Goal: Task Accomplishment & Management: Use online tool/utility

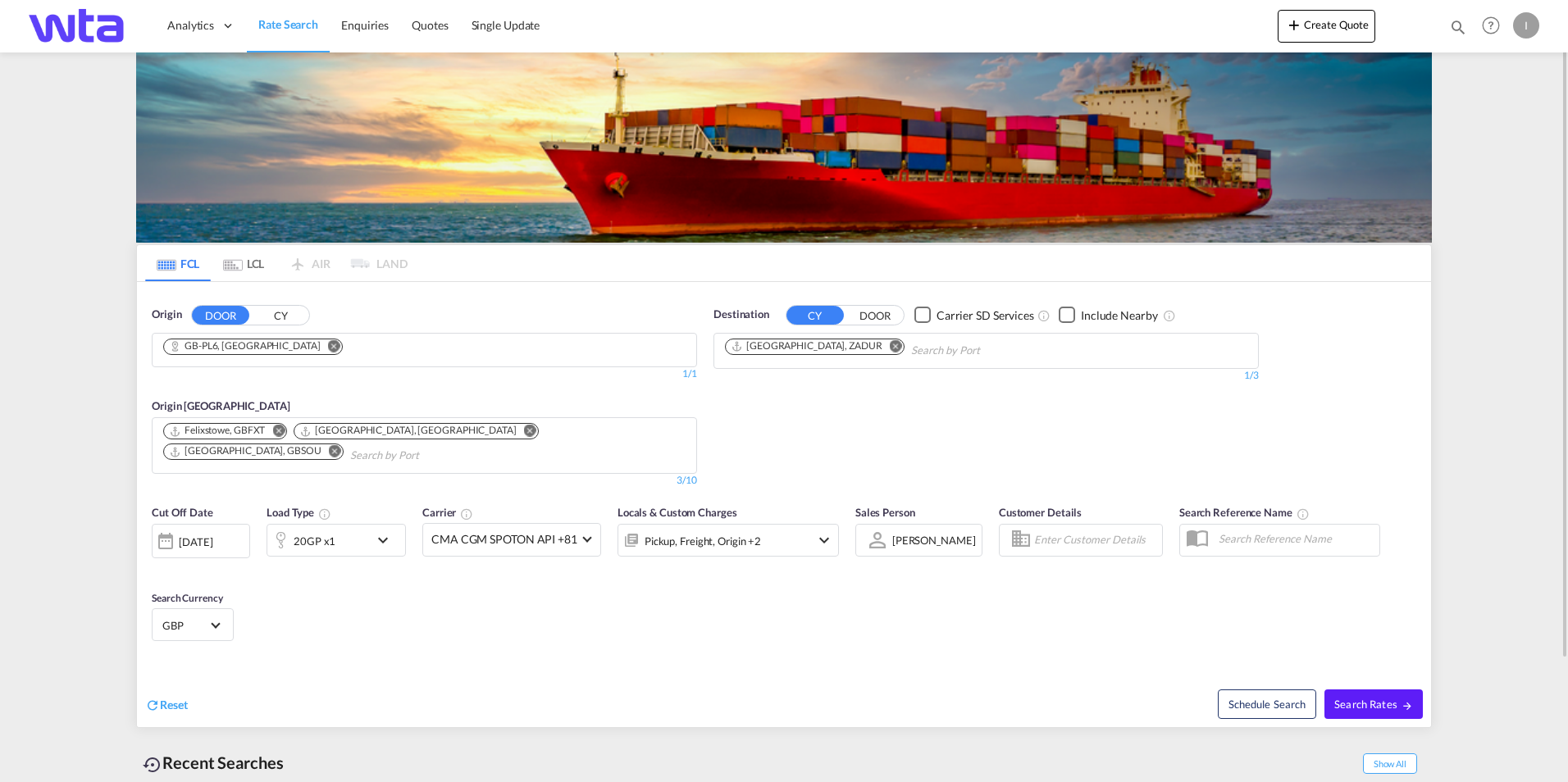
click at [328, 348] on md-icon "Remove" at bounding box center [335, 346] width 12 height 12
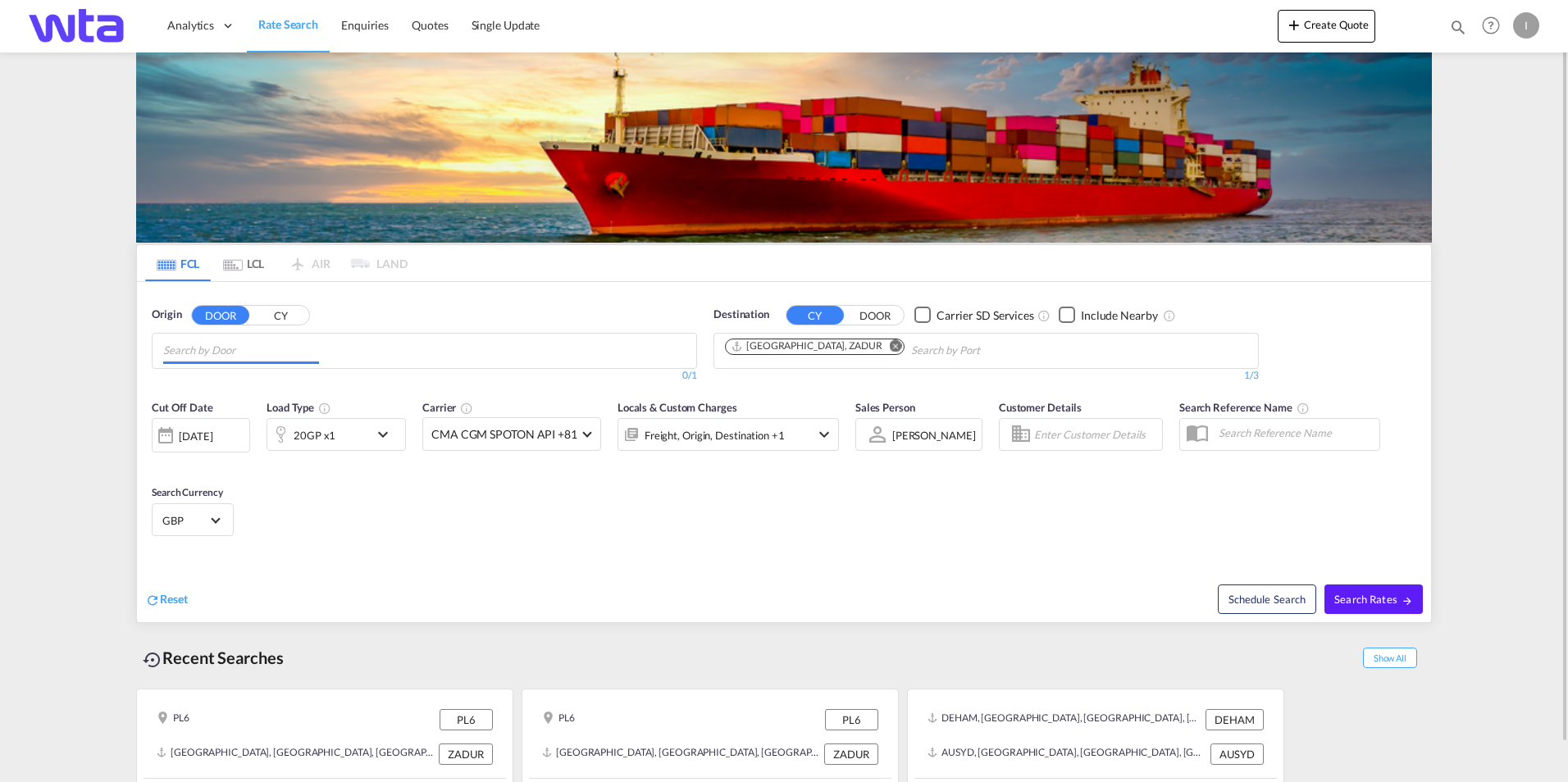
click at [283, 348] on input "Chips input." at bounding box center [241, 351] width 156 height 26
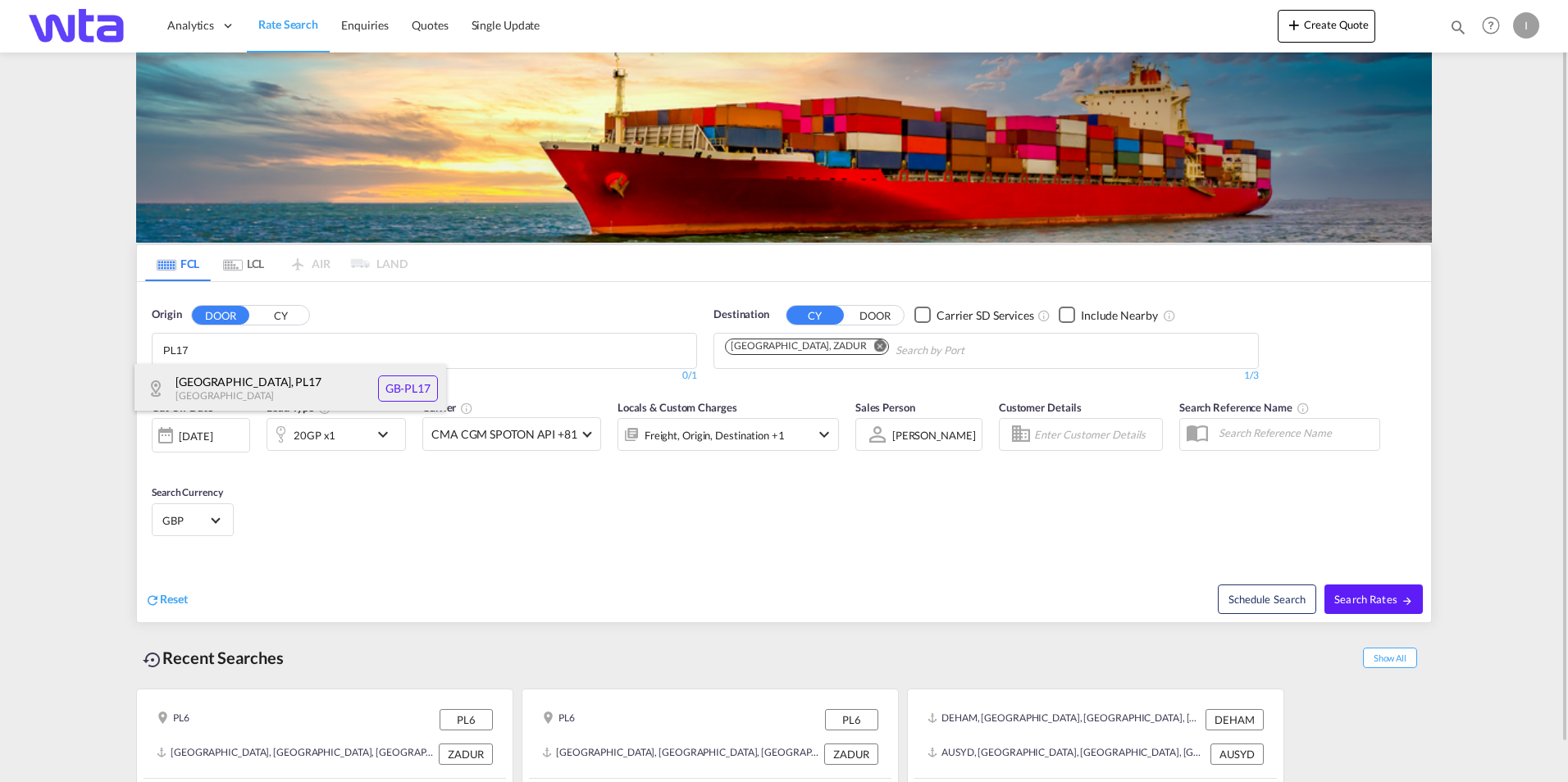
type input "PL17"
click at [253, 370] on div "[GEOGRAPHIC_DATA] , PL17 [GEOGRAPHIC_DATA] [GEOGRAPHIC_DATA]-PL17" at bounding box center [290, 388] width 312 height 49
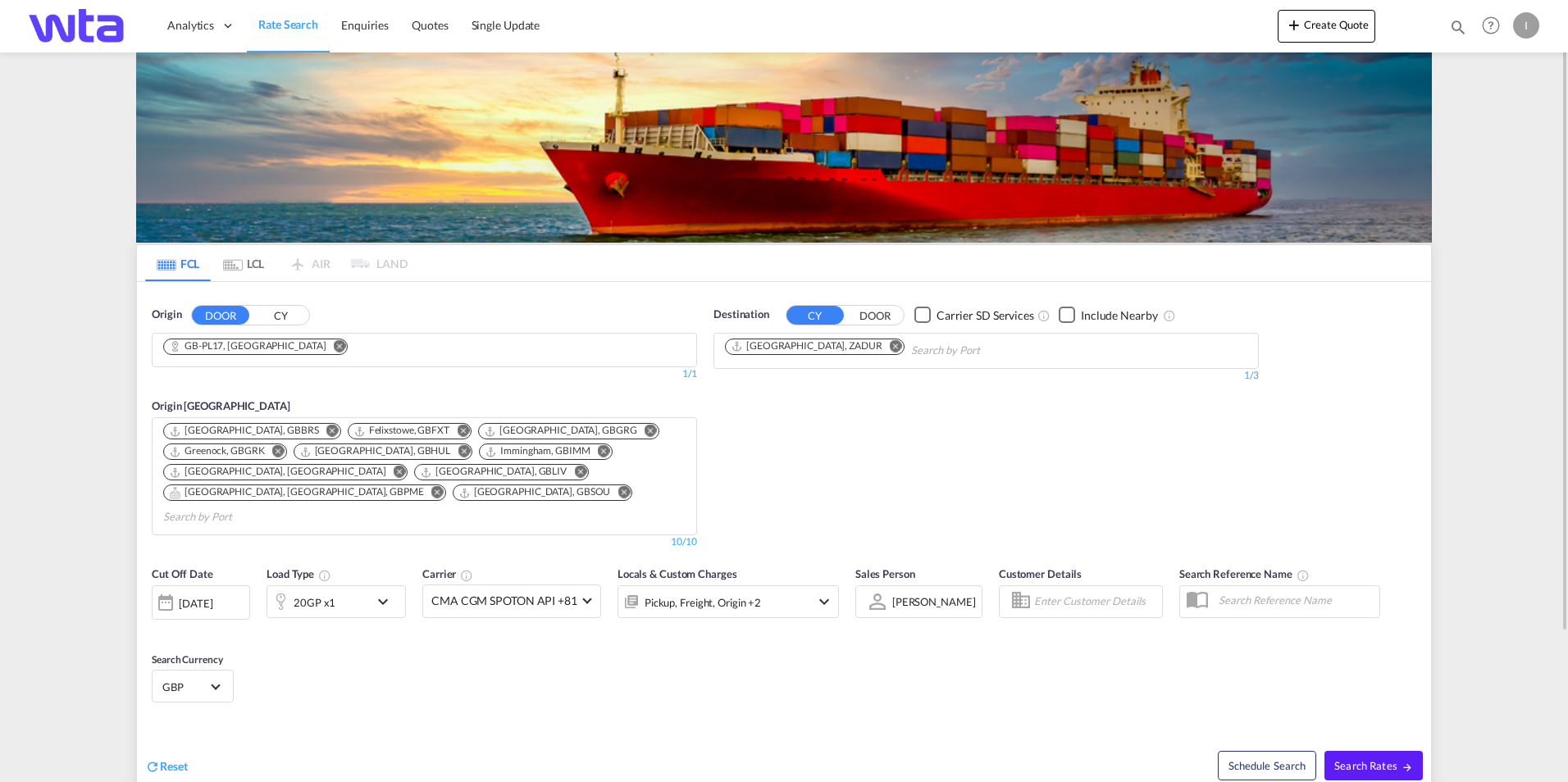
click at [327, 429] on md-icon "Remove" at bounding box center [333, 431] width 12 height 12
click at [275, 427] on md-icon "Remove" at bounding box center [278, 431] width 12 height 12
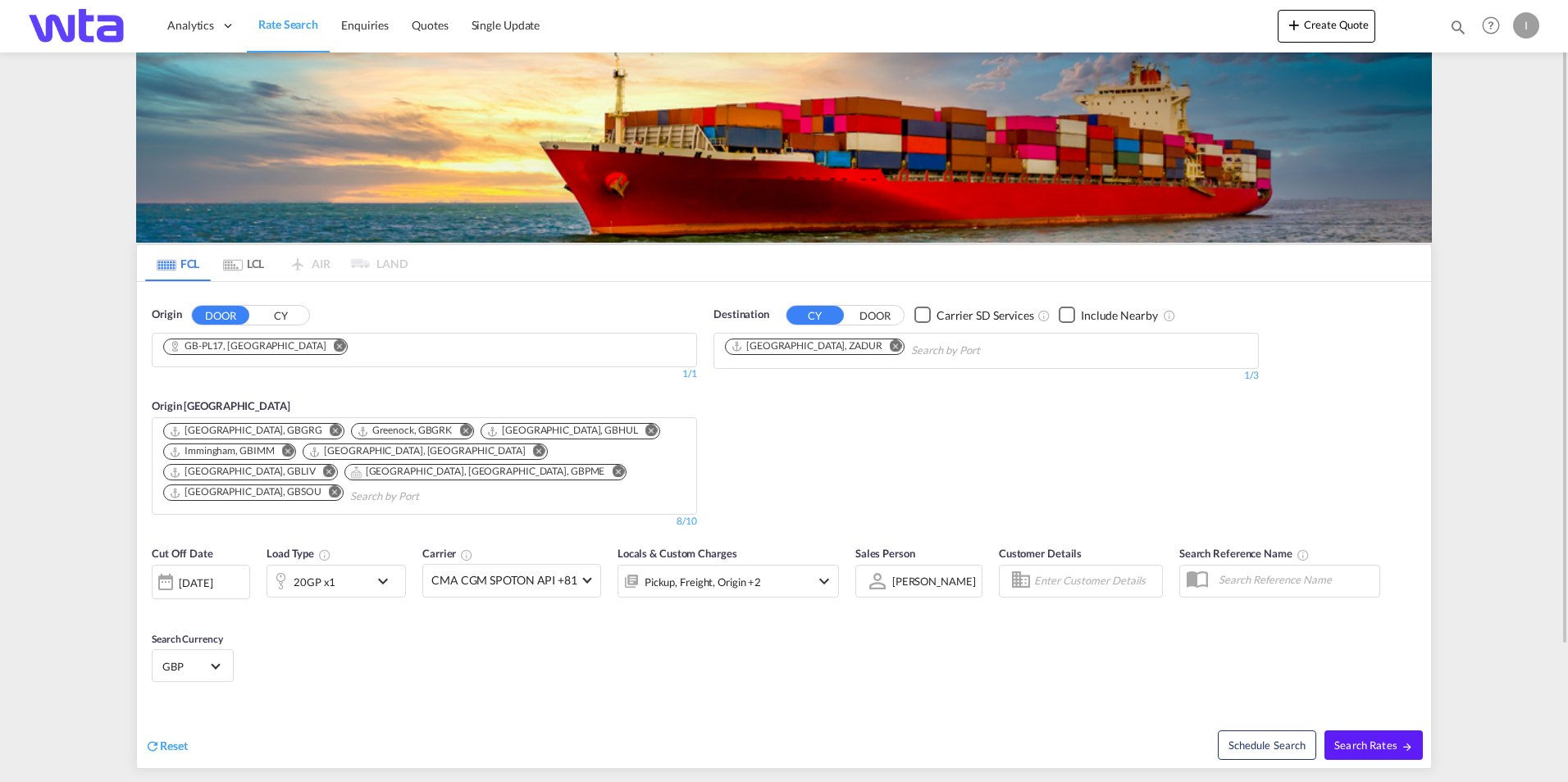
click at [329, 432] on md-icon "Remove" at bounding box center [335, 431] width 12 height 12
click at [284, 429] on md-icon "Remove" at bounding box center [278, 431] width 12 height 12
click at [328, 426] on md-icon "Remove" at bounding box center [335, 431] width 12 height 12
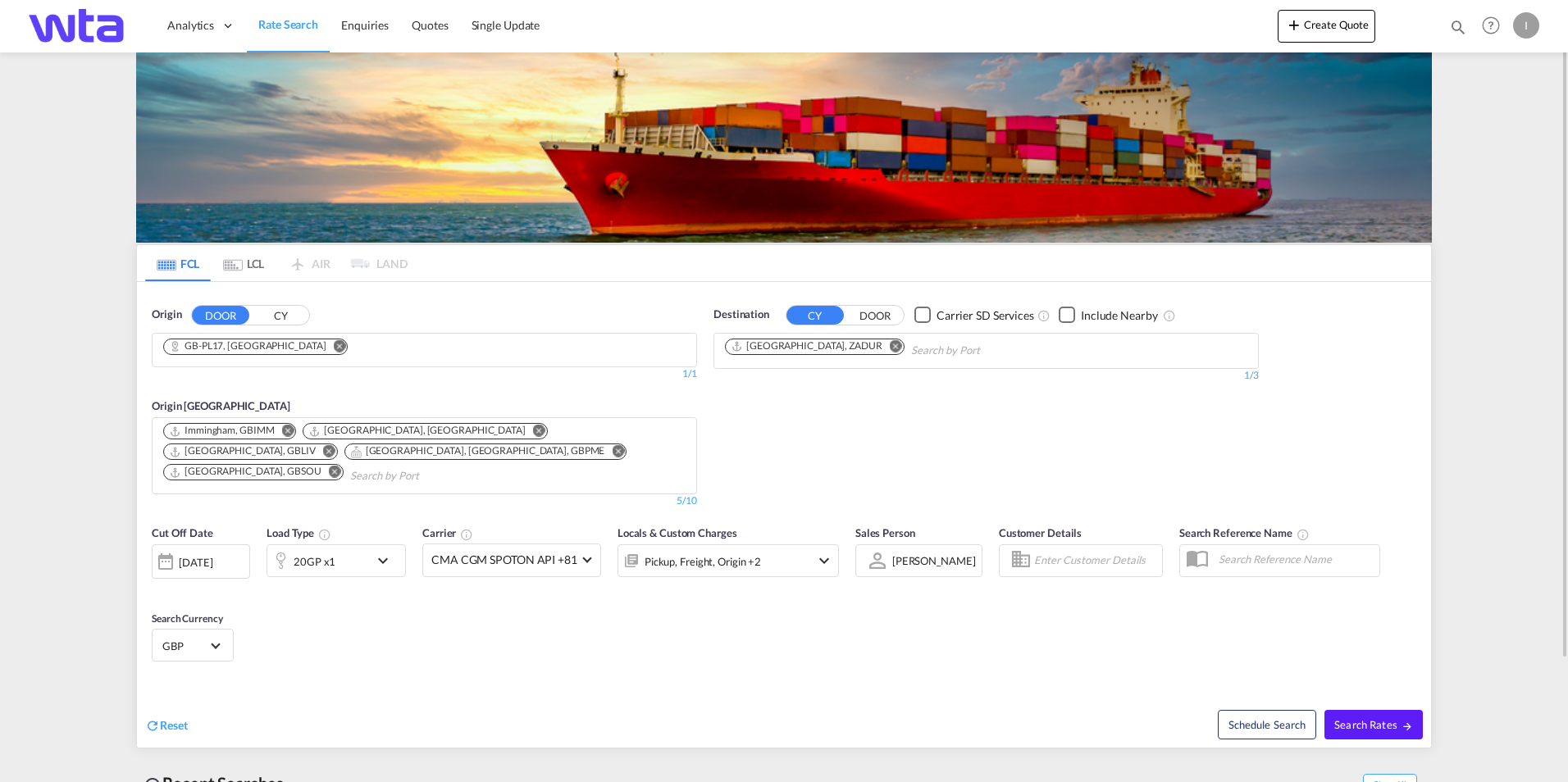
click at [283, 431] on md-icon "Remove" at bounding box center [289, 431] width 12 height 12
click at [394, 431] on md-icon "Remove" at bounding box center [400, 431] width 12 height 12
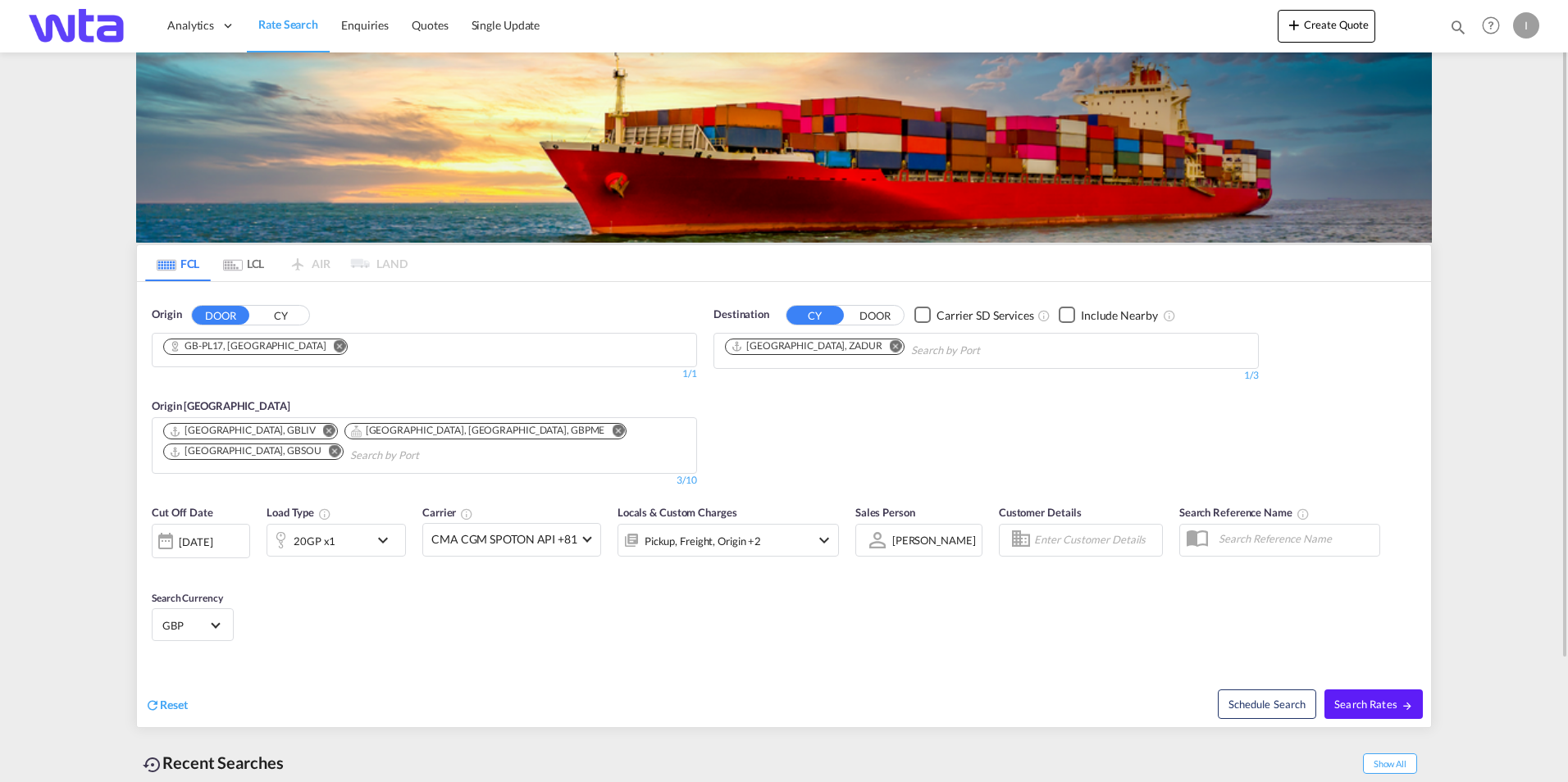
click at [323, 428] on md-icon "Remove" at bounding box center [329, 431] width 12 height 12
click at [421, 428] on button "Remove" at bounding box center [433, 432] width 25 height 17
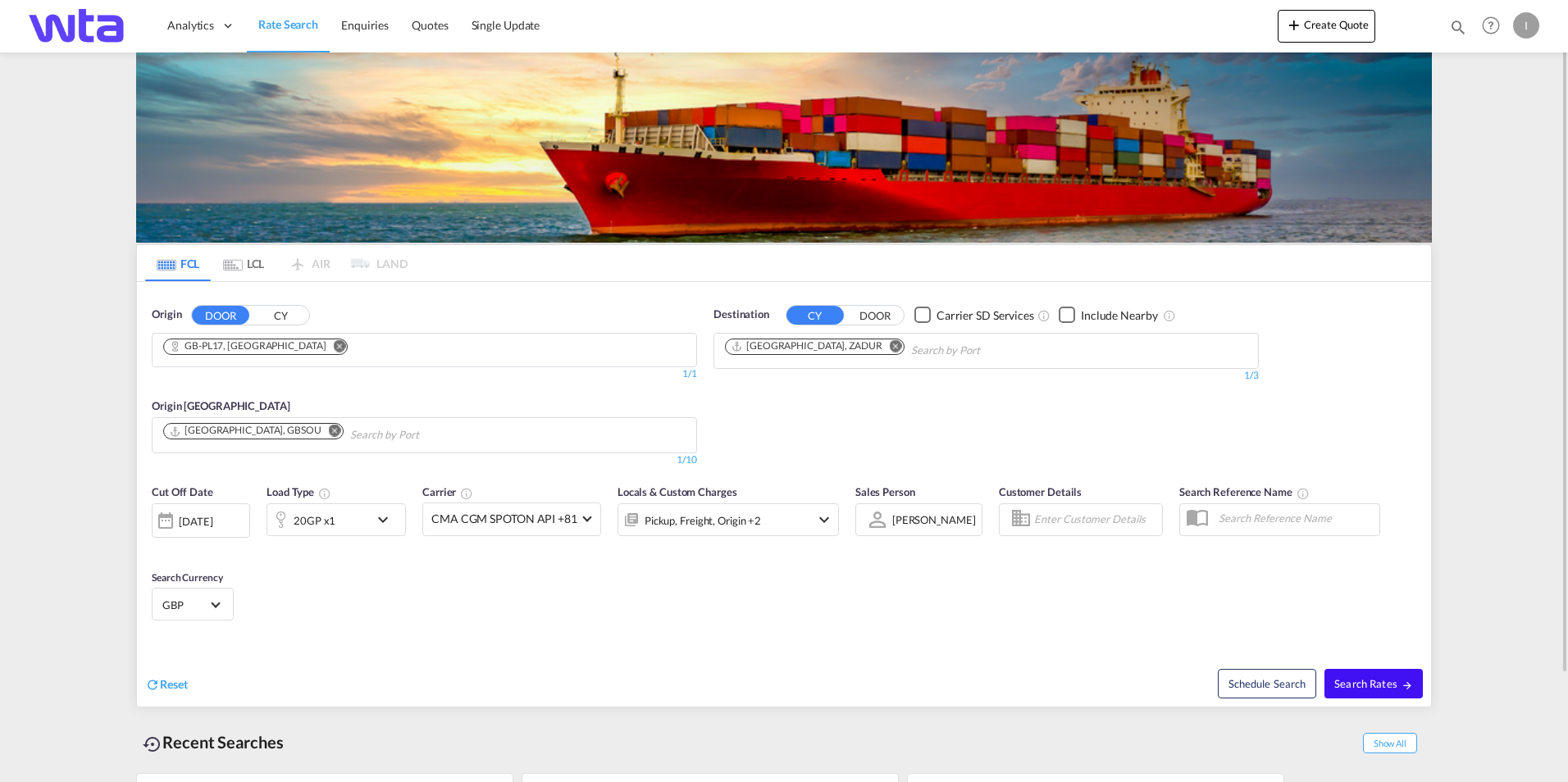
click at [1391, 684] on span "Search Rates" at bounding box center [1374, 683] width 79 height 13
type input "PL17 to ZADUR / [DATE]"
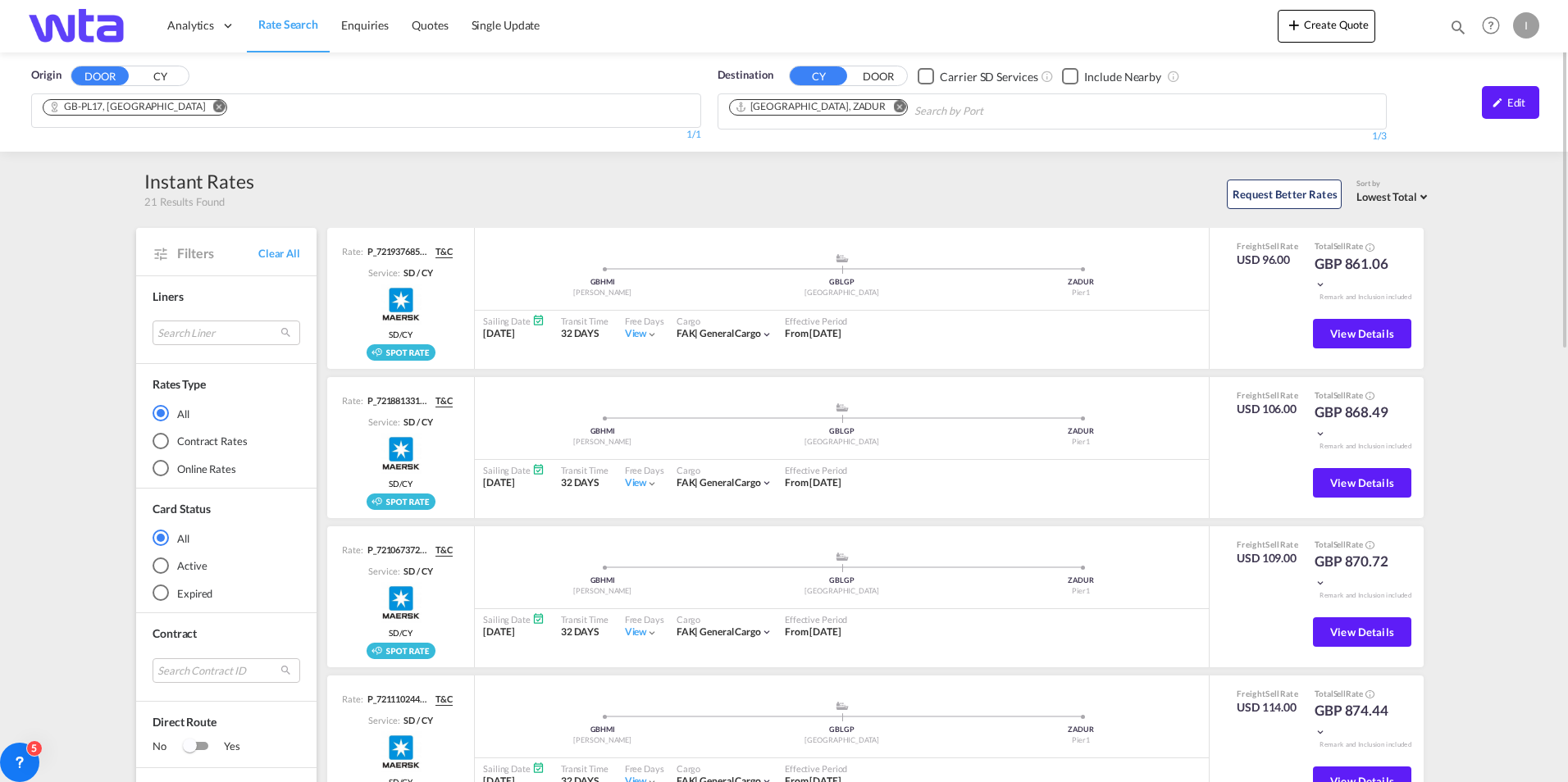
click at [244, 118] on md-chips "GB-PL17, [GEOGRAPHIC_DATA]" at bounding box center [366, 110] width 668 height 33
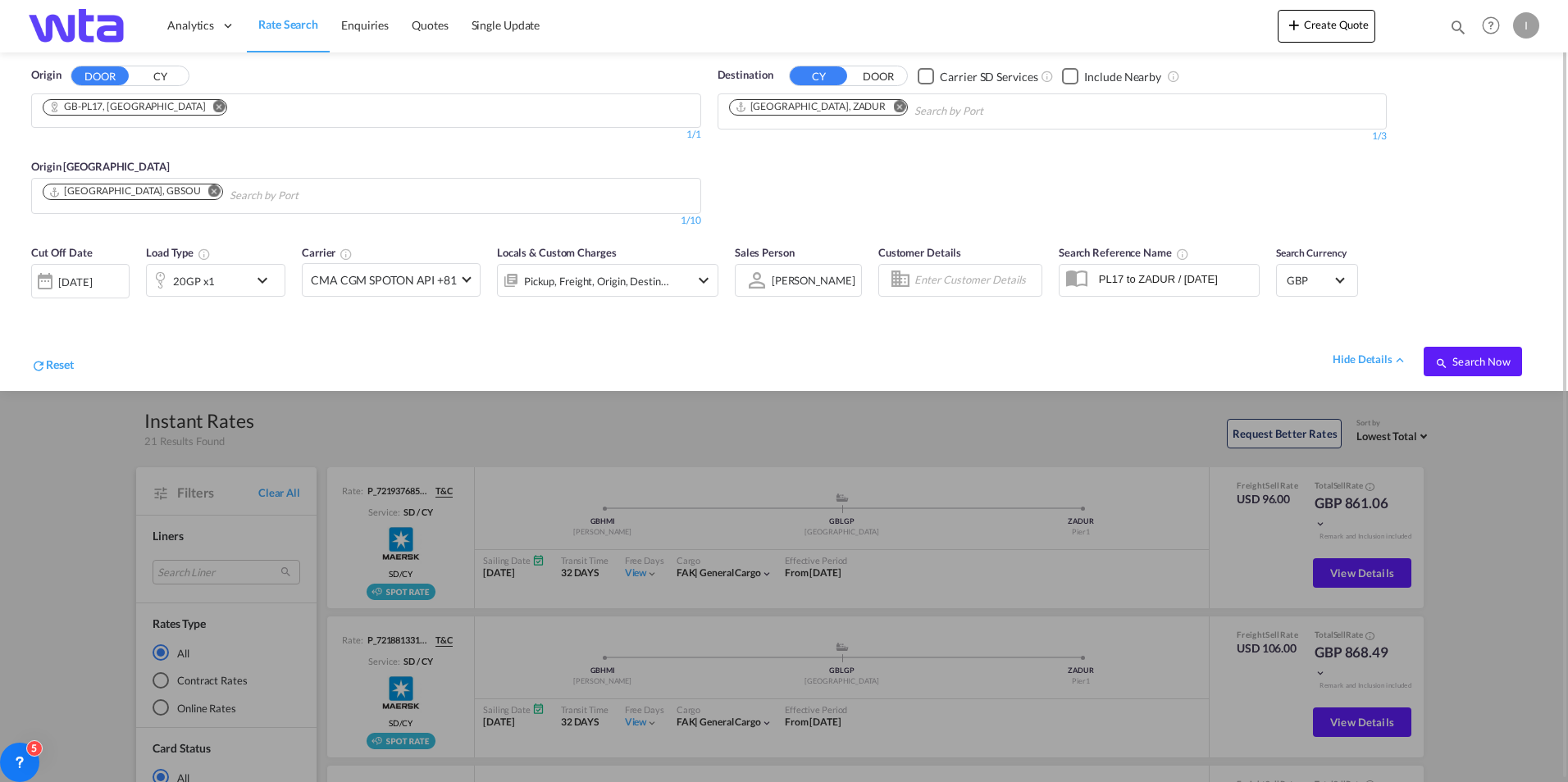
click at [237, 106] on md-chips "GB-PL17, [GEOGRAPHIC_DATA]" at bounding box center [366, 110] width 668 height 33
click at [102, 461] on div at bounding box center [784, 391] width 1568 height 782
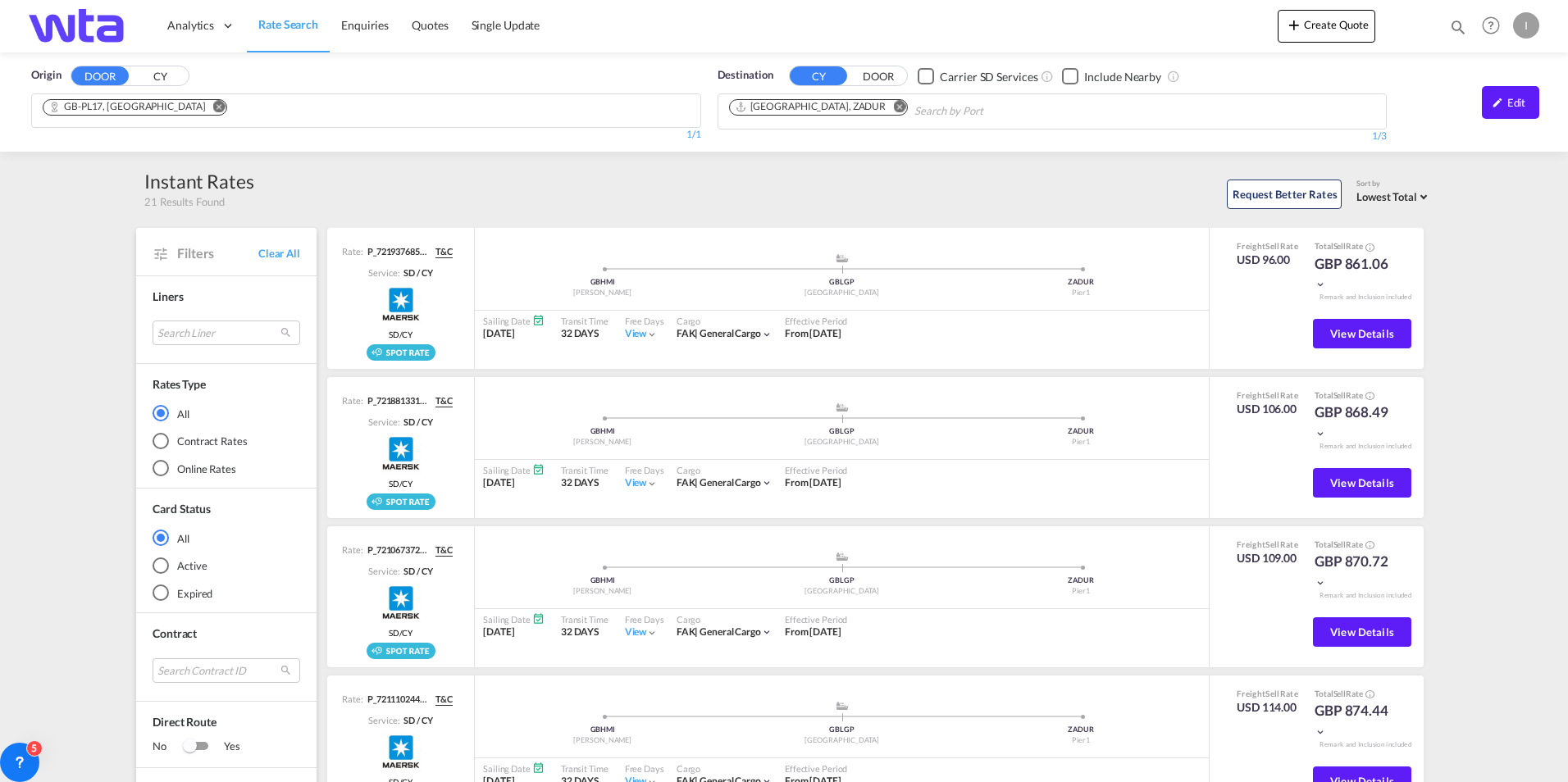
click at [194, 108] on md-chips "GB-PL17, [GEOGRAPHIC_DATA]" at bounding box center [366, 110] width 668 height 33
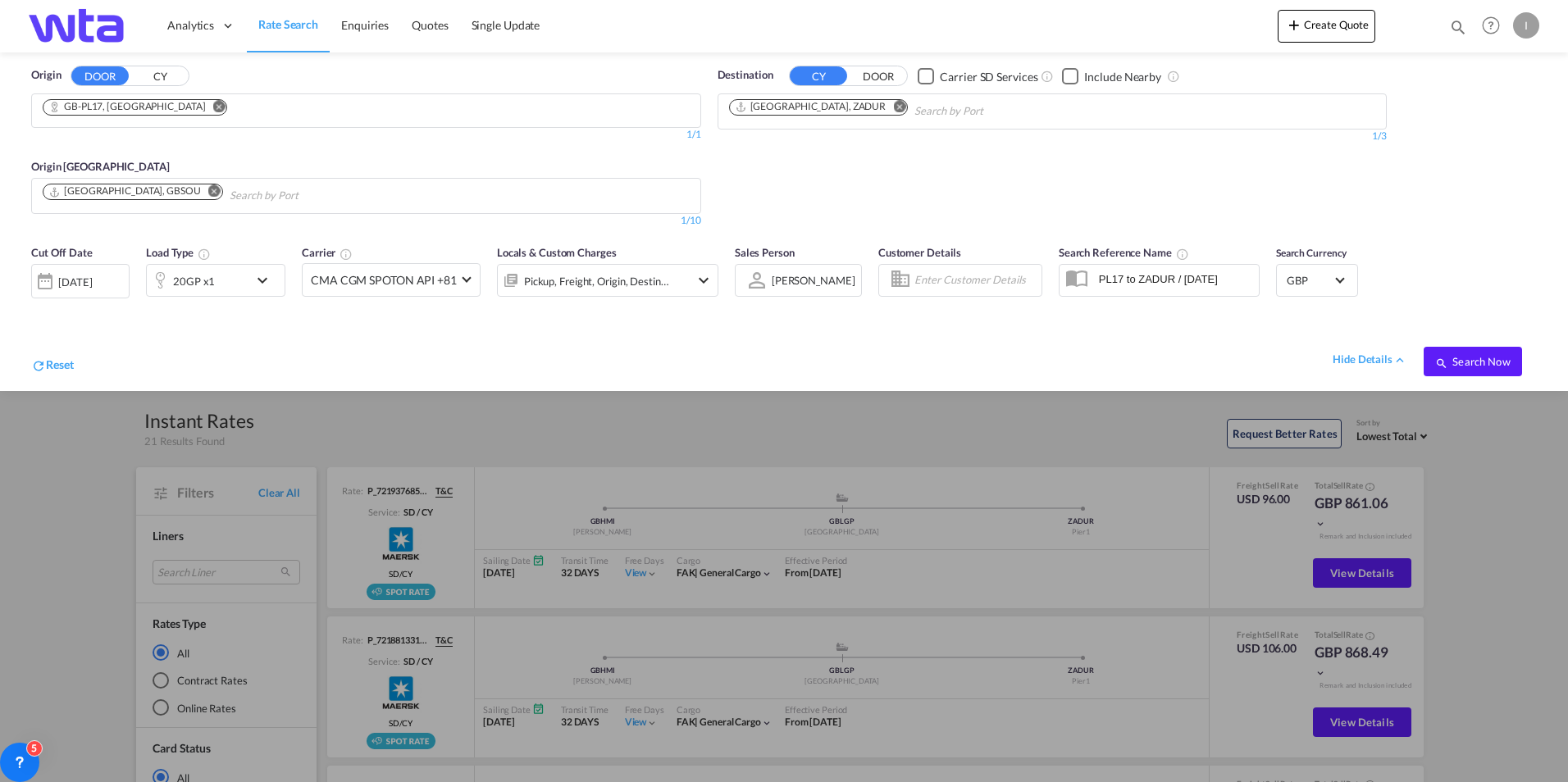
click at [214, 110] on md-icon "Remove" at bounding box center [220, 107] width 12 height 12
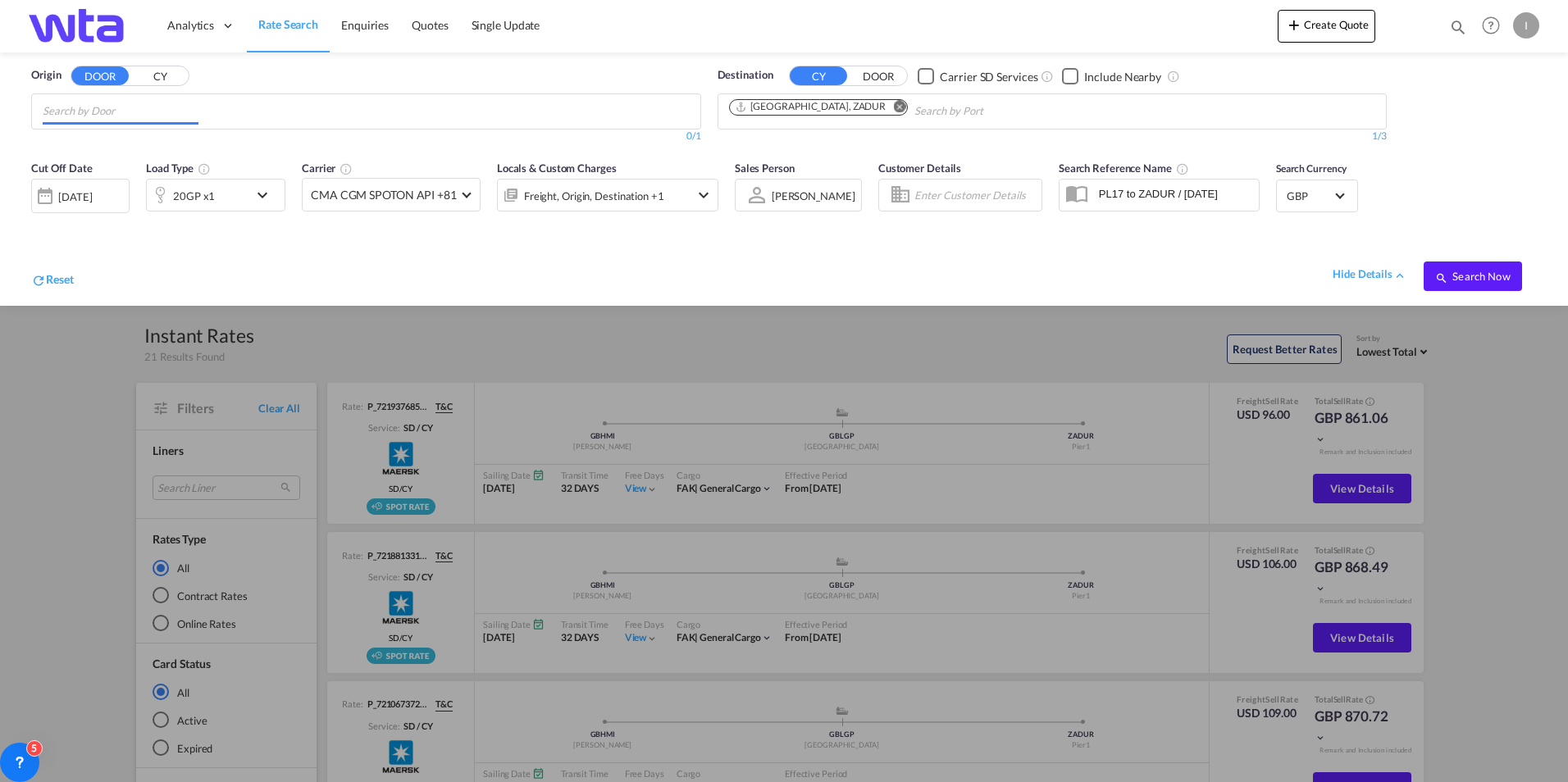
click at [162, 110] on input "Chips input." at bounding box center [120, 111] width 156 height 26
type input "pl6"
click at [118, 146] on div "[GEOGRAPHIC_DATA] , PL6 [GEOGRAPHIC_DATA] [GEOGRAPHIC_DATA]-PL6" at bounding box center [170, 149] width 312 height 49
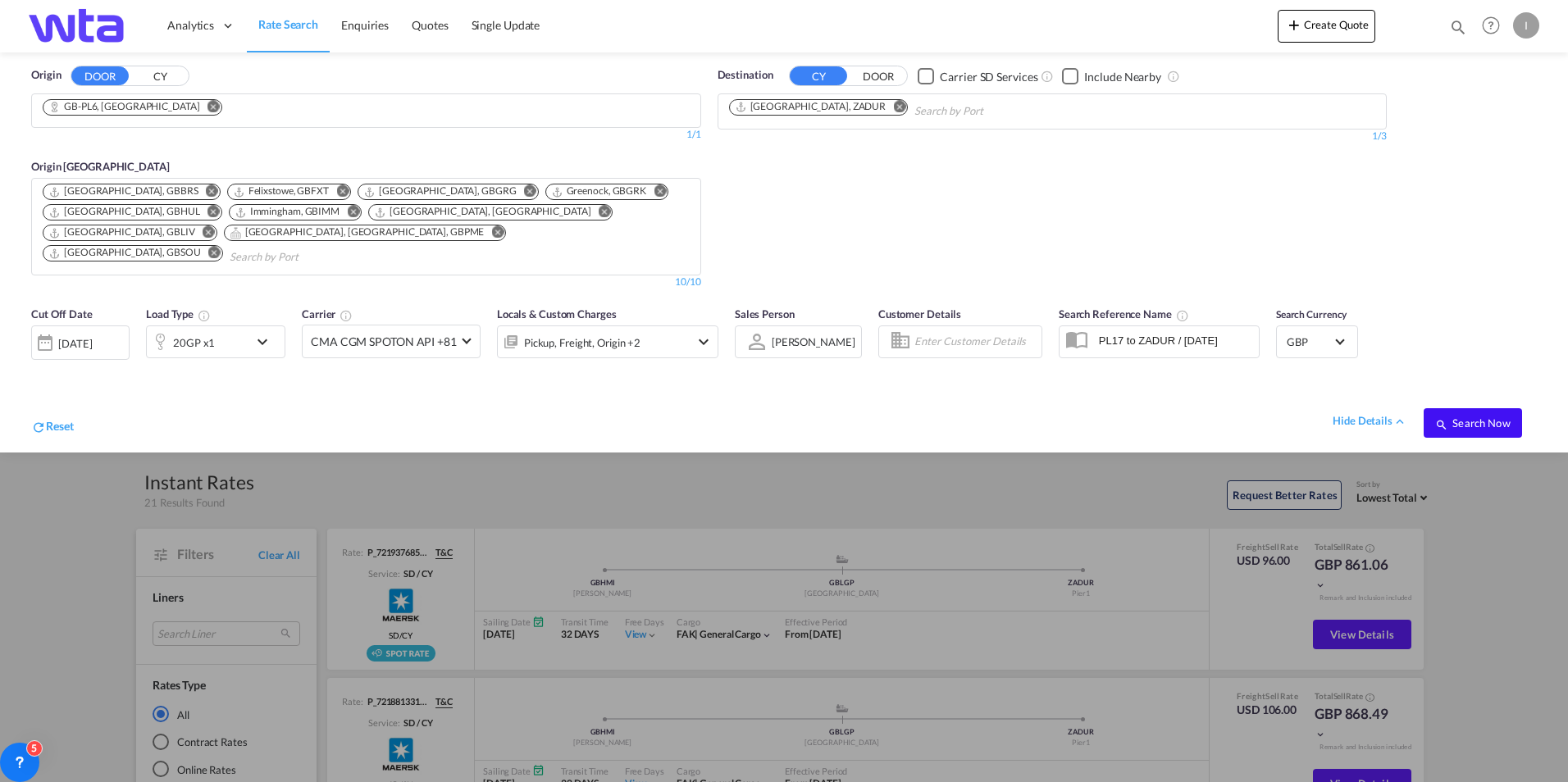
click at [1482, 409] on button "Search Now" at bounding box center [1473, 423] width 98 height 29
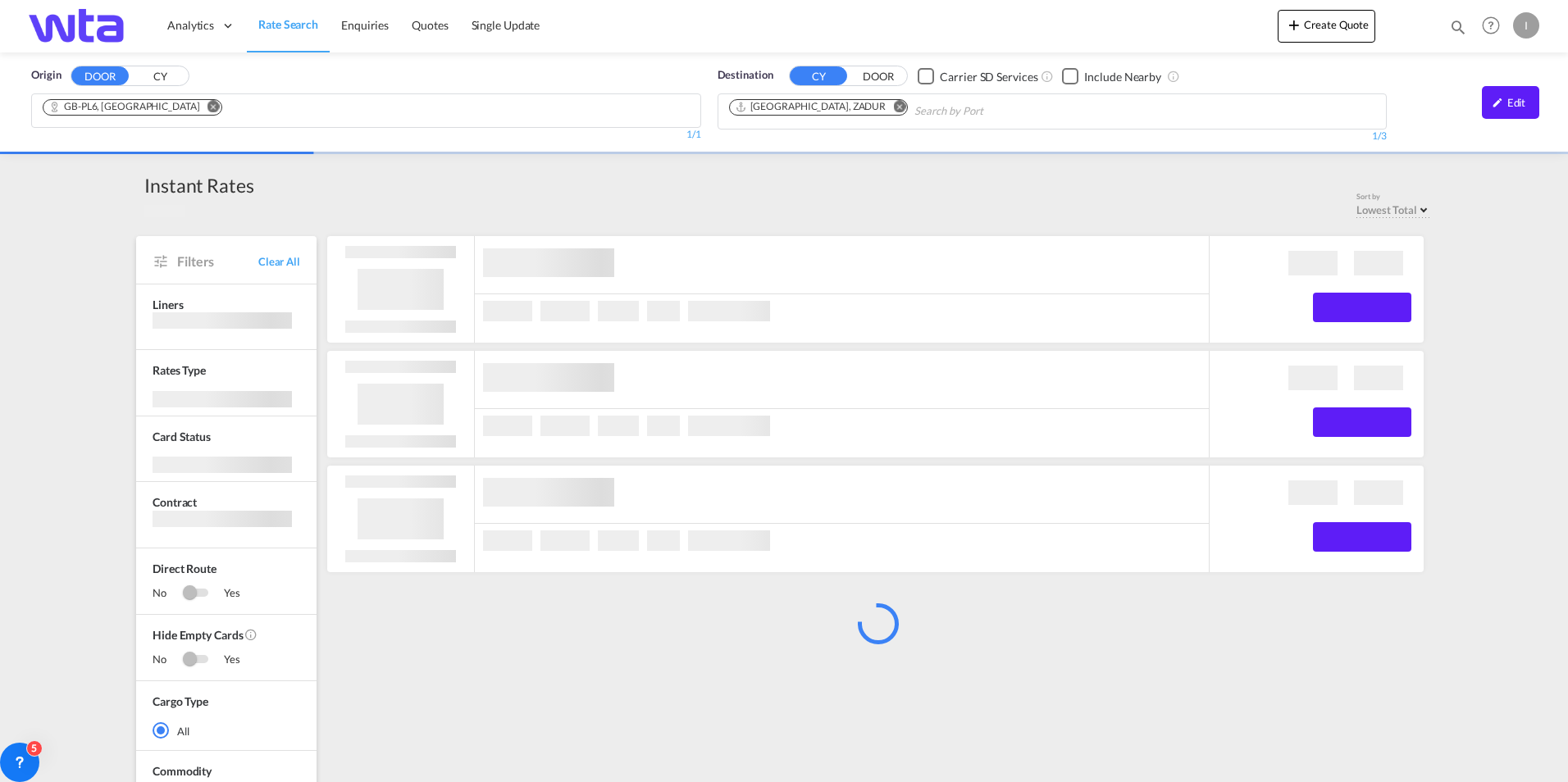
click at [260, 112] on md-chips "GB-PL6, [GEOGRAPHIC_DATA]" at bounding box center [366, 110] width 668 height 33
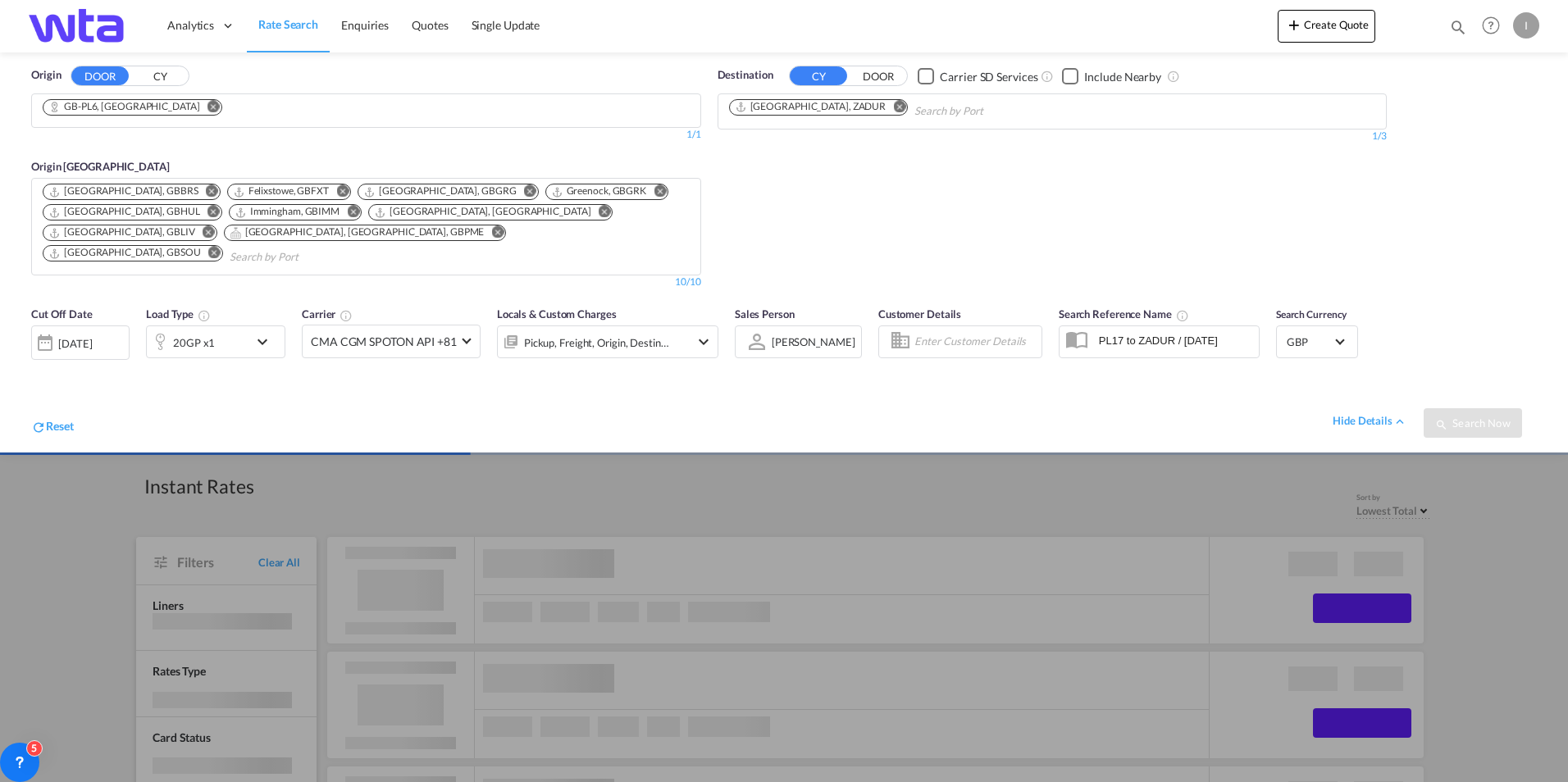
click at [206, 191] on md-icon "Remove" at bounding box center [212, 192] width 12 height 12
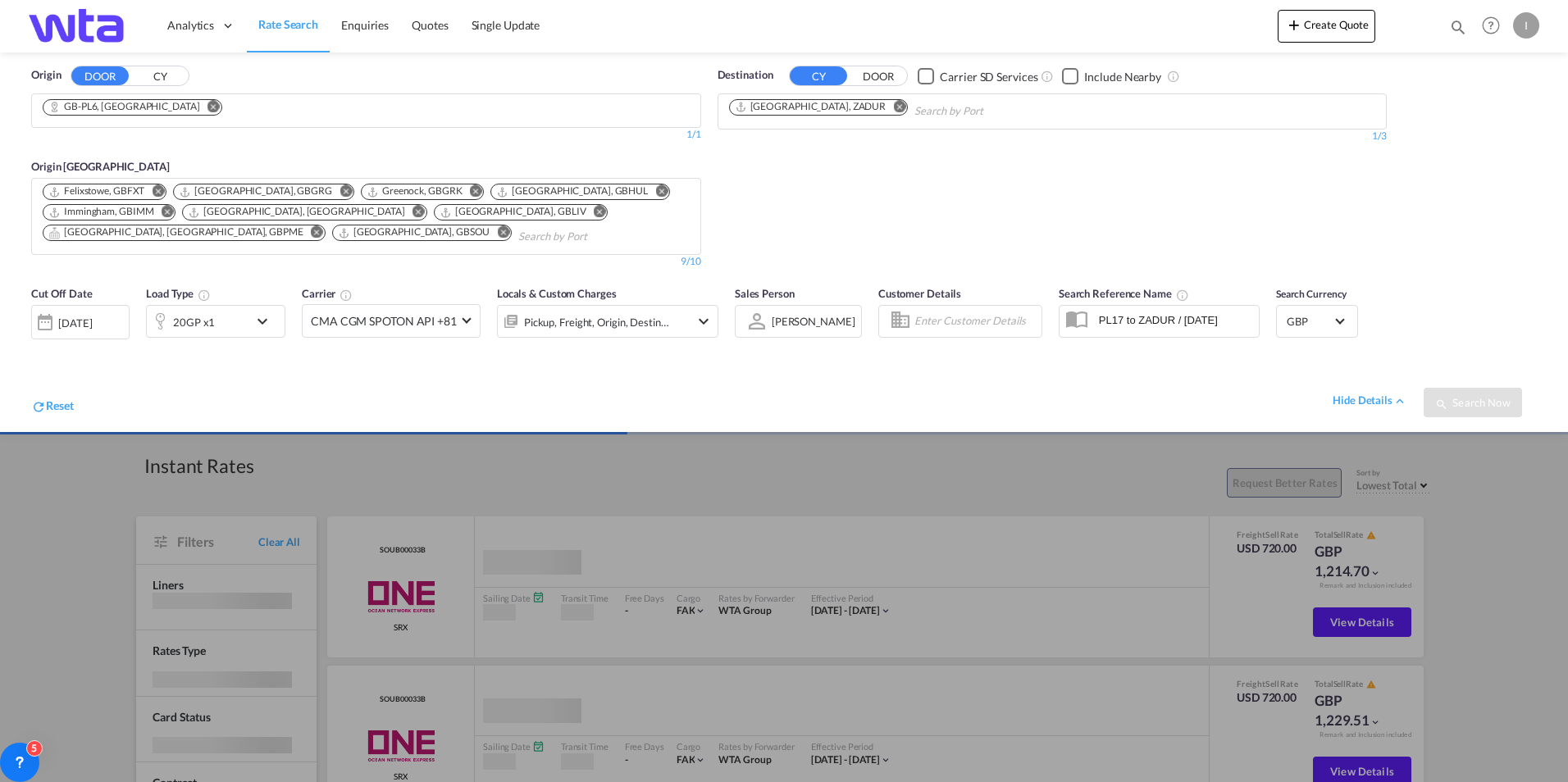
click at [158, 188] on md-icon "Remove" at bounding box center [158, 192] width 12 height 12
click at [209, 192] on md-icon "Remove" at bounding box center [215, 192] width 12 height 12
click at [158, 189] on md-icon "Remove" at bounding box center [158, 192] width 12 height 12
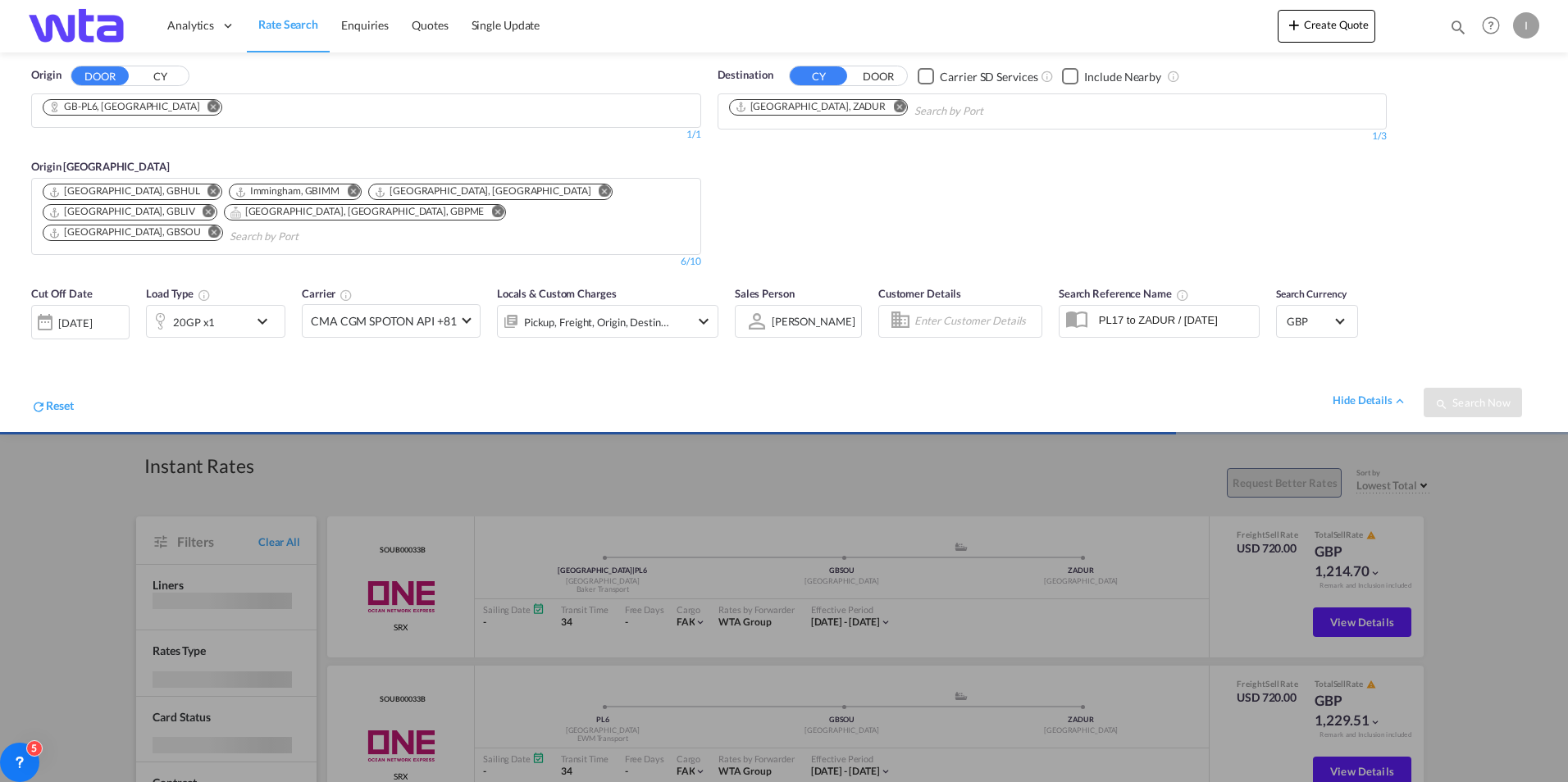
click at [207, 189] on md-icon "Remove" at bounding box center [214, 192] width 12 height 12
